Goal: Task Accomplishment & Management: Manage account settings

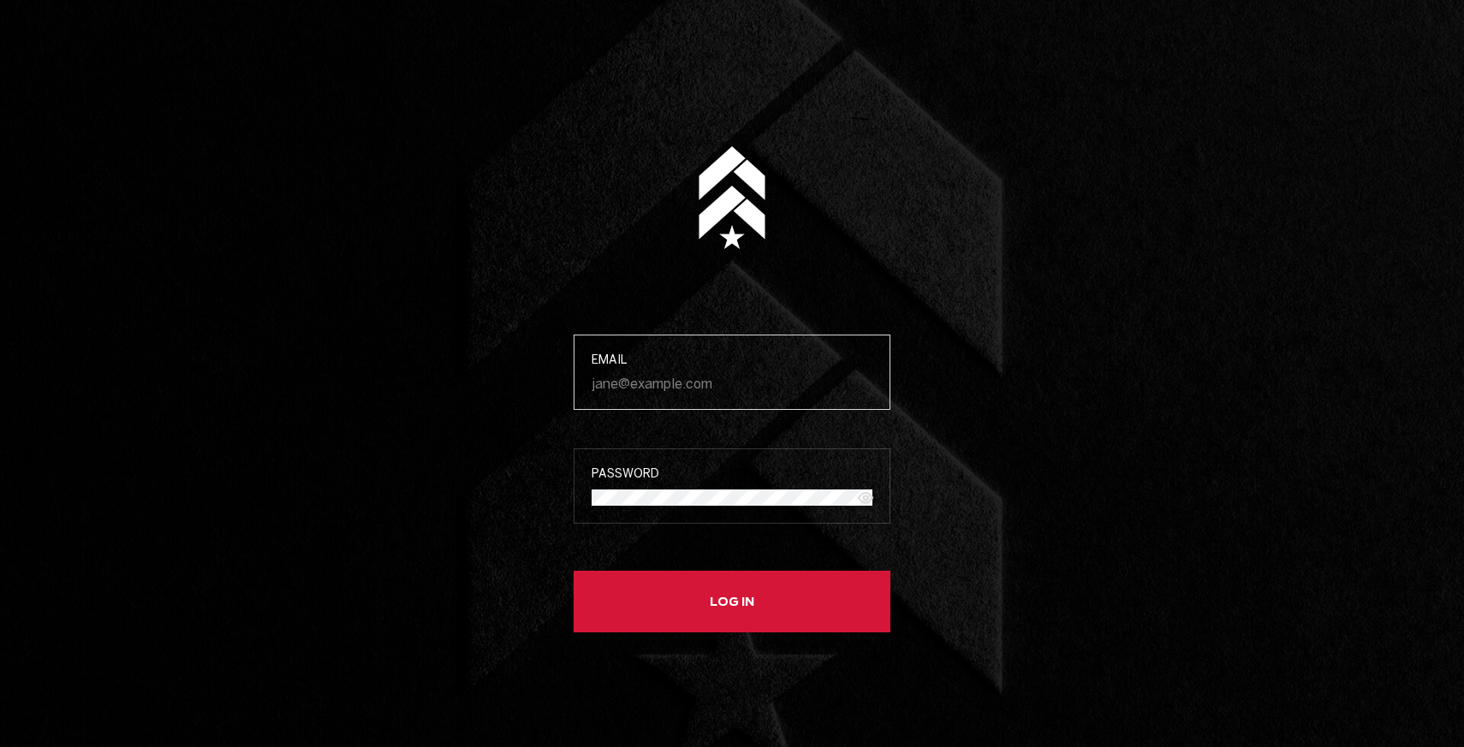
type input "[PERSON_NAME][EMAIL_ADDRESS][DOMAIN_NAME]"
click at [0, 0] on span "Log in" at bounding box center [0, 0] width 0 height 0
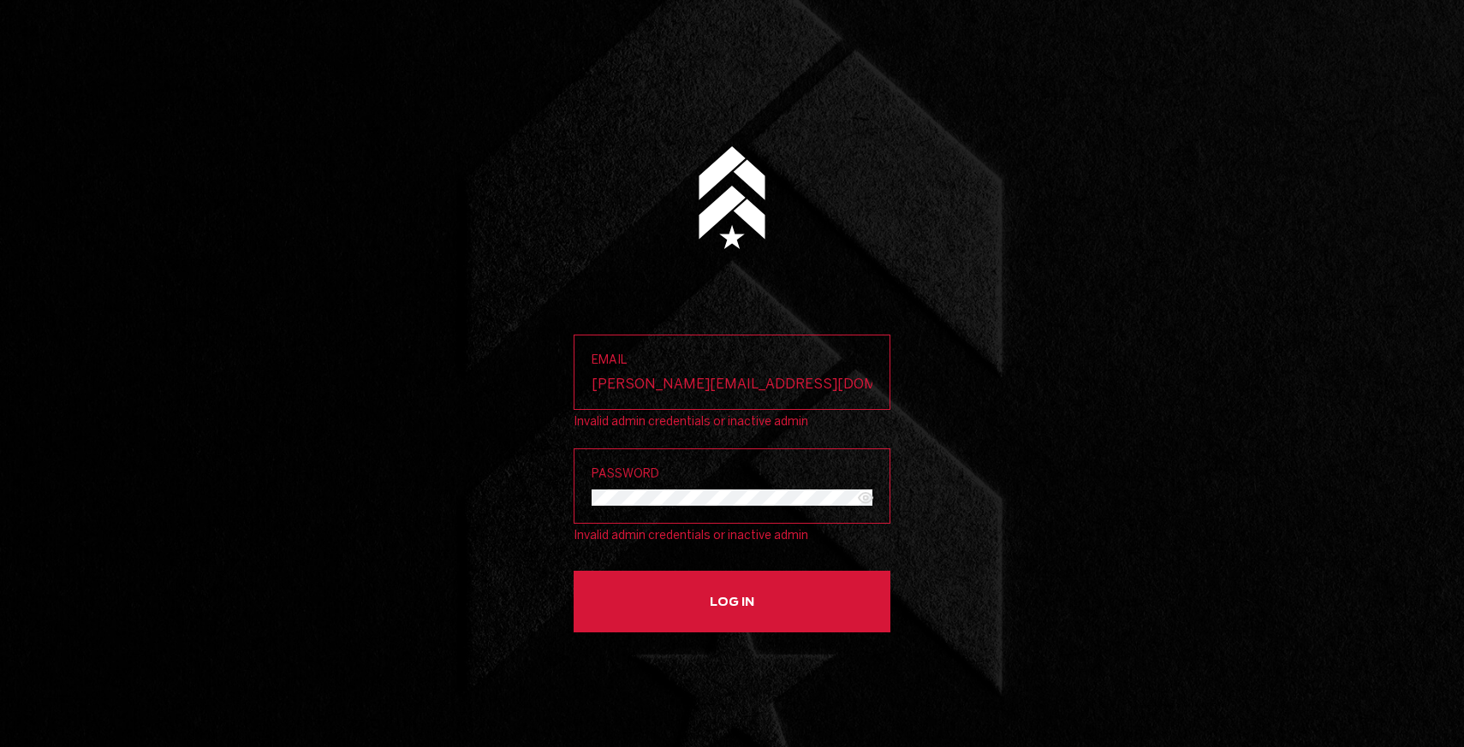
click at [573, 571] on button "Log in" at bounding box center [731, 602] width 317 height 62
click at [1070, 362] on main "Email [PERSON_NAME][EMAIL_ADDRESS][DOMAIN_NAME] Invalid admin credentials or in…" at bounding box center [732, 373] width 1464 height 747
click at [825, 385] on input "[PERSON_NAME][EMAIL_ADDRESS][DOMAIN_NAME]" at bounding box center [731, 384] width 281 height 16
click at [647, 501] on label "Password" at bounding box center [731, 485] width 317 height 75
click at [643, 383] on input "[PERSON_NAME][EMAIL_ADDRESS][DOMAIN_NAME]" at bounding box center [731, 384] width 281 height 16
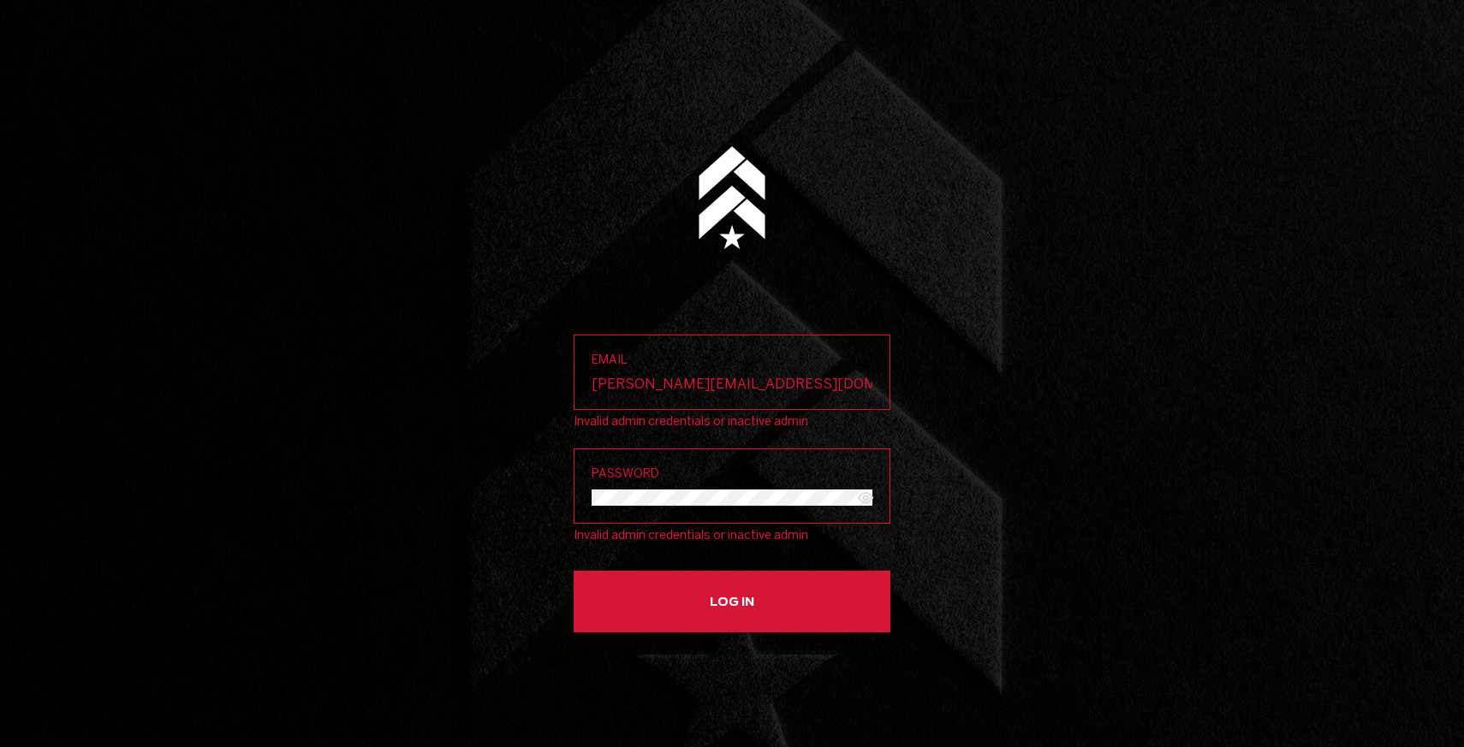
click at [643, 383] on input "[PERSON_NAME][EMAIL_ADDRESS][DOMAIN_NAME]" at bounding box center [731, 384] width 281 height 16
click at [518, 483] on main "Email [PERSON_NAME][EMAIL_ADDRESS][DOMAIN_NAME] Invalid admin credentials or in…" at bounding box center [732, 373] width 1464 height 747
click at [868, 489] on icon "Show password" at bounding box center [865, 498] width 21 height 21
click at [868, 492] on icon "Hide password" at bounding box center [865, 497] width 15 height 14
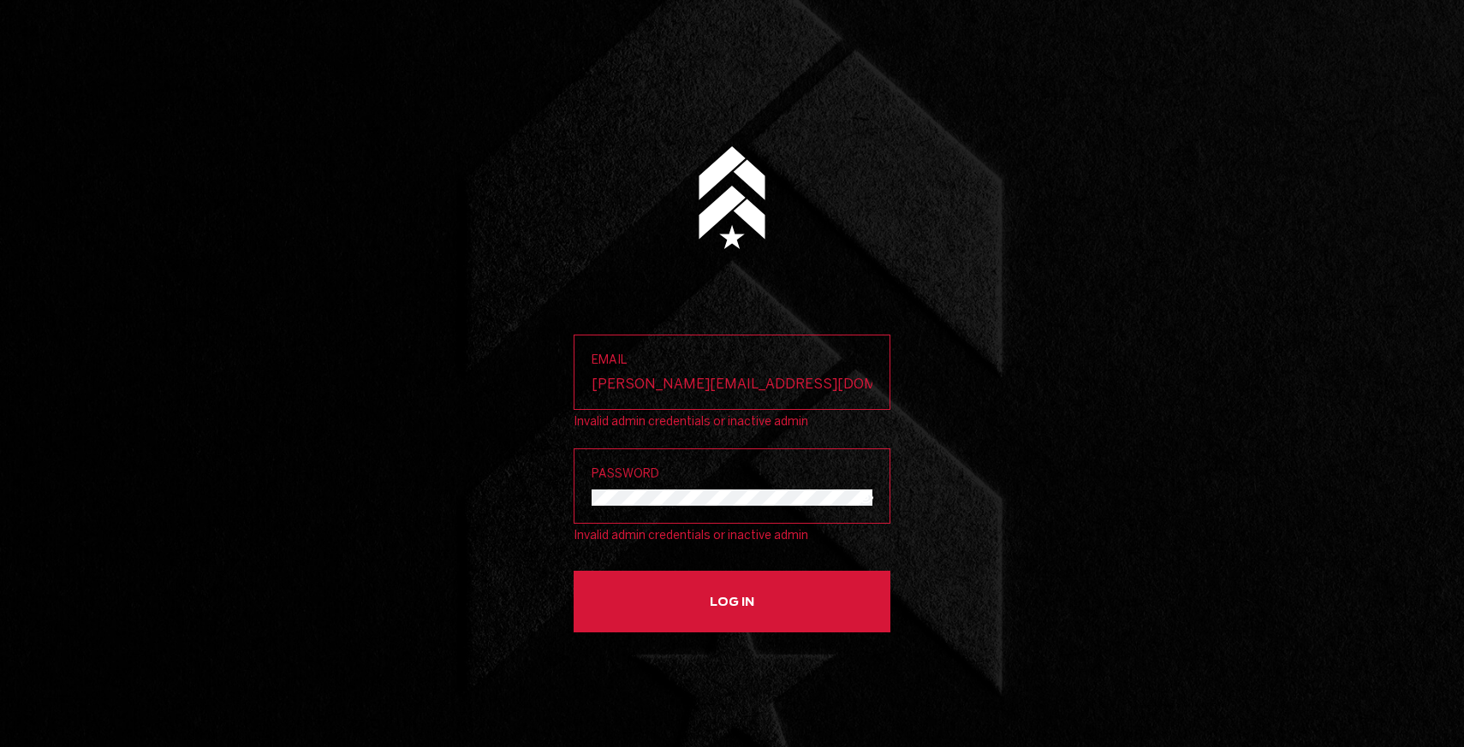
click at [935, 451] on main "Email [PERSON_NAME][EMAIL_ADDRESS][DOMAIN_NAME] Invalid admin credentials or in…" at bounding box center [732, 373] width 1464 height 747
